Goal: Navigation & Orientation: Understand site structure

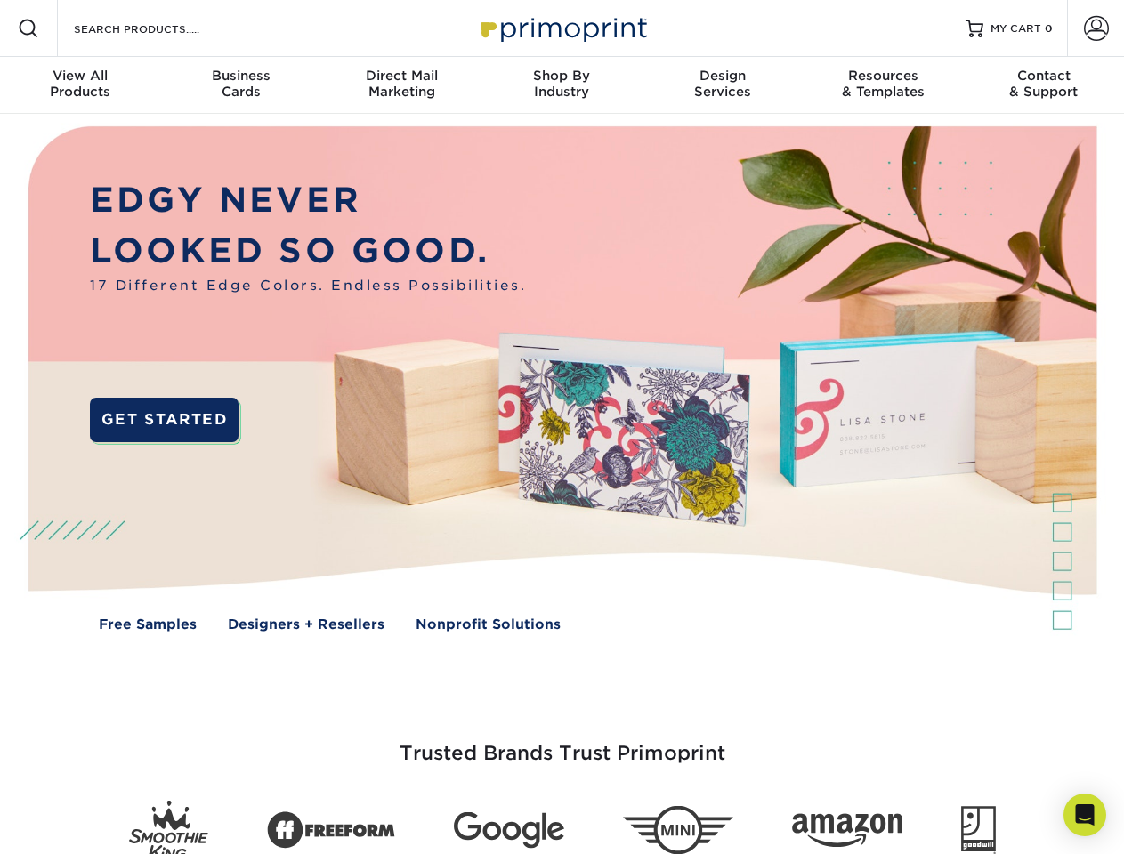
click at [561, 427] on img at bounding box center [561, 392] width 1112 height 556
click at [28, 28] on span at bounding box center [28, 28] width 21 height 21
click at [1095, 28] on span at bounding box center [1096, 28] width 25 height 25
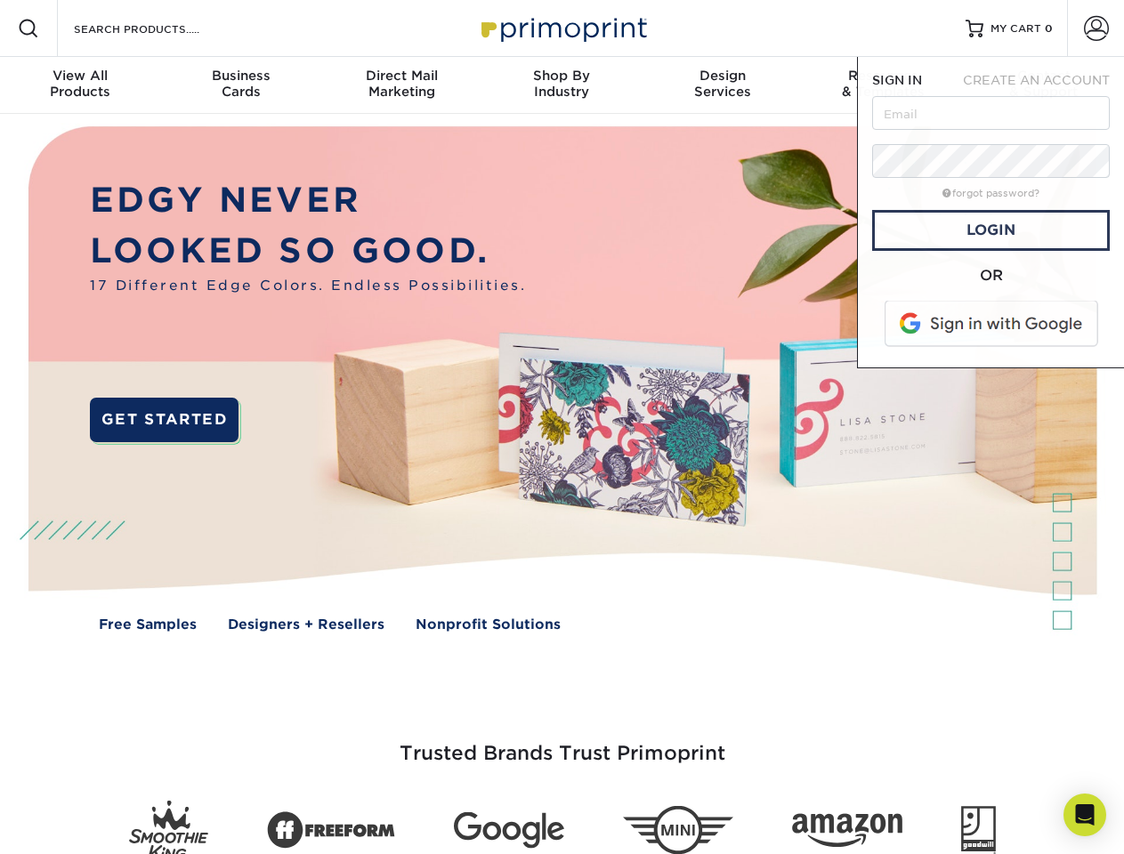
click at [80, 85] on div "View All Products" at bounding box center [80, 84] width 160 height 32
click at [240, 85] on div "Business Cards" at bounding box center [240, 84] width 160 height 32
click at [401, 85] on div "Direct Mail Marketing" at bounding box center [401, 84] width 160 height 32
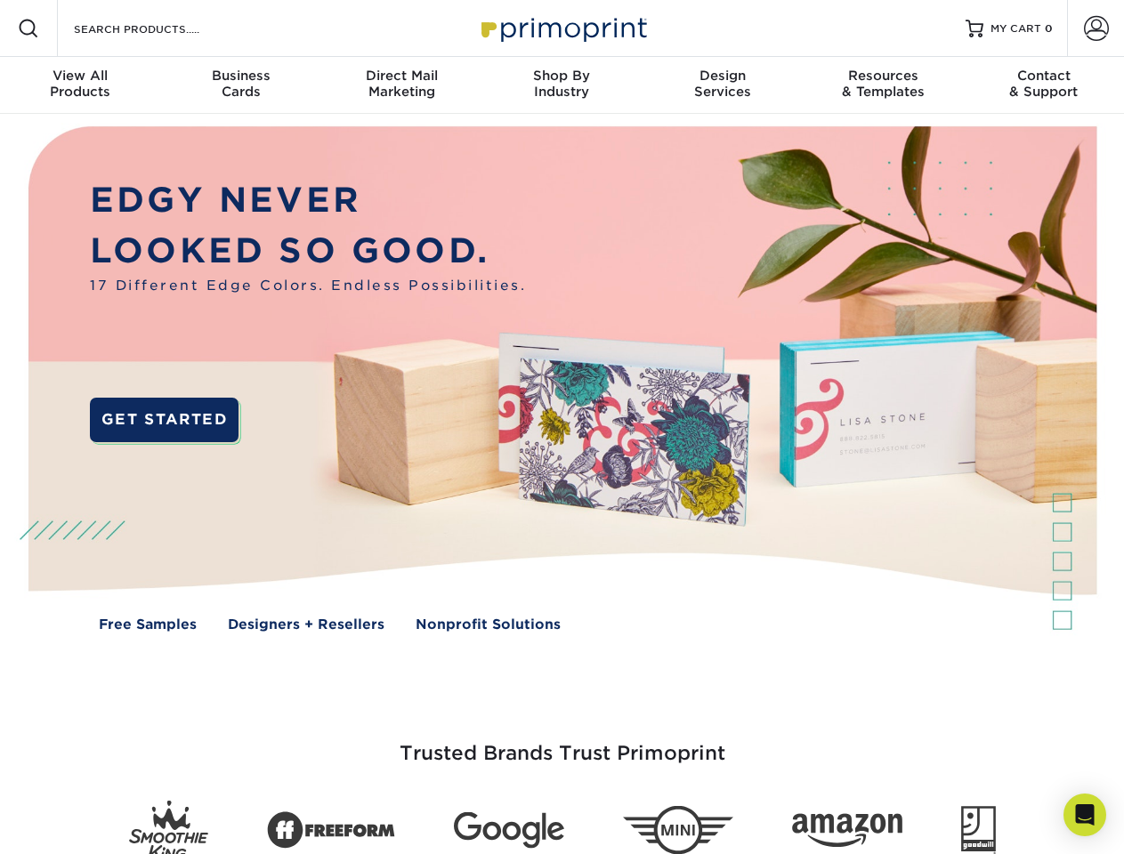
click at [561, 85] on div "Shop By Industry" at bounding box center [561, 84] width 160 height 32
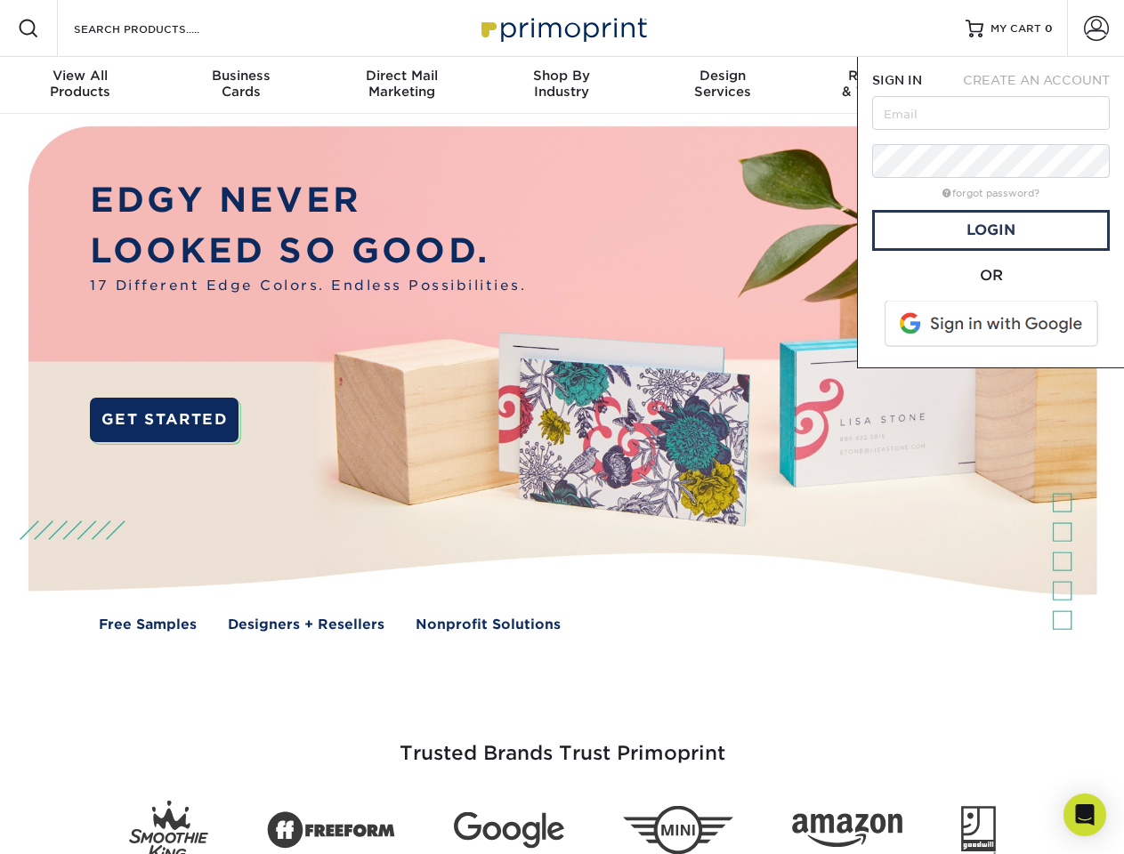
click at [722, 85] on div "Design Services" at bounding box center [722, 84] width 160 height 32
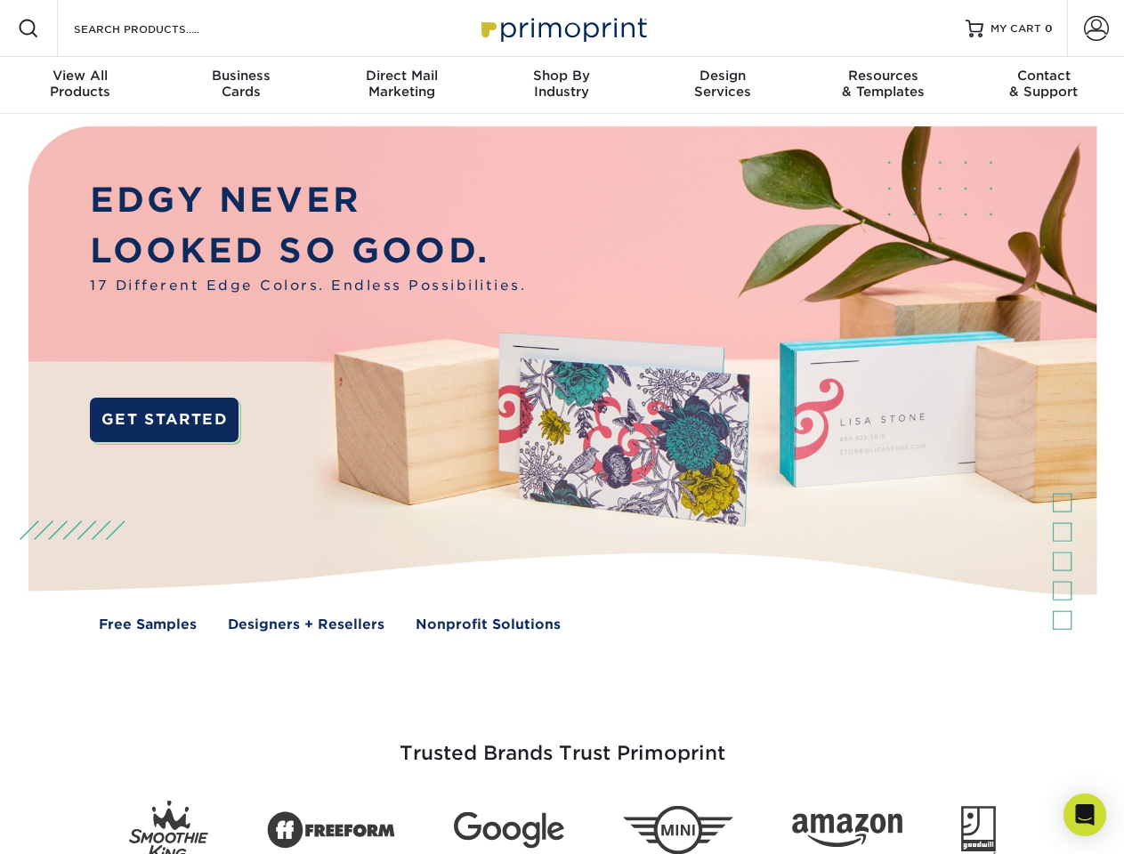
click at [883, 85] on span "SIGN IN" at bounding box center [897, 80] width 50 height 14
click at [1044, 85] on div "Contact & Support" at bounding box center [1044, 84] width 160 height 32
